Goal: Check status

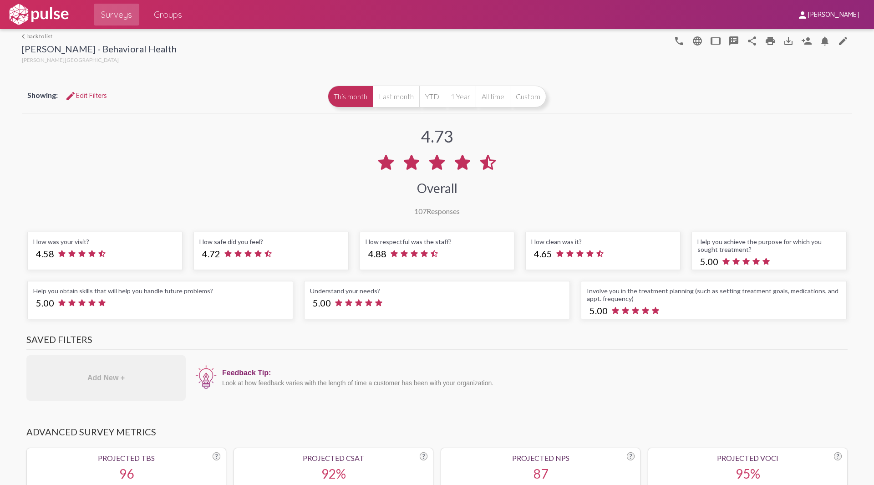
scroll to position [0, 0]
drag, startPoint x: 727, startPoint y: 107, endPoint x: 643, endPoint y: 54, distance: 99.4
click at [722, 97] on div "Showing: edit Edit Filters This month Last month YTD 1 Year All time Custom" at bounding box center [437, 96] width 830 height 33
